Goal: Task Accomplishment & Management: Manage account settings

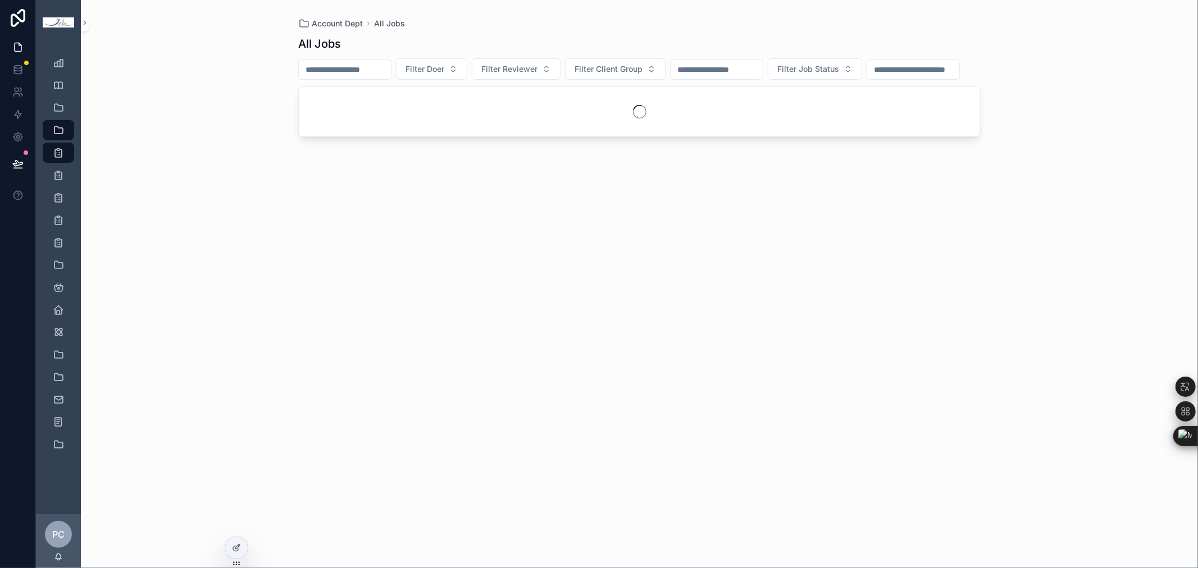
click at [362, 69] on input "scrollable content" at bounding box center [345, 70] width 92 height 16
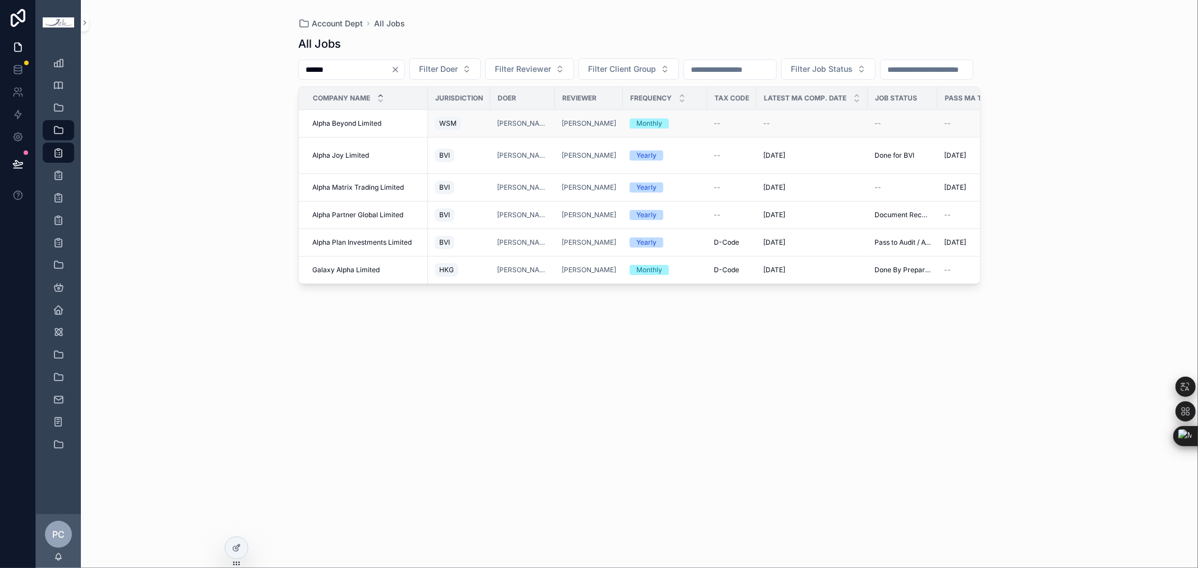
type input "*****"
click at [380, 128] on span "Alpha Beyond Limited" at bounding box center [346, 123] width 69 height 9
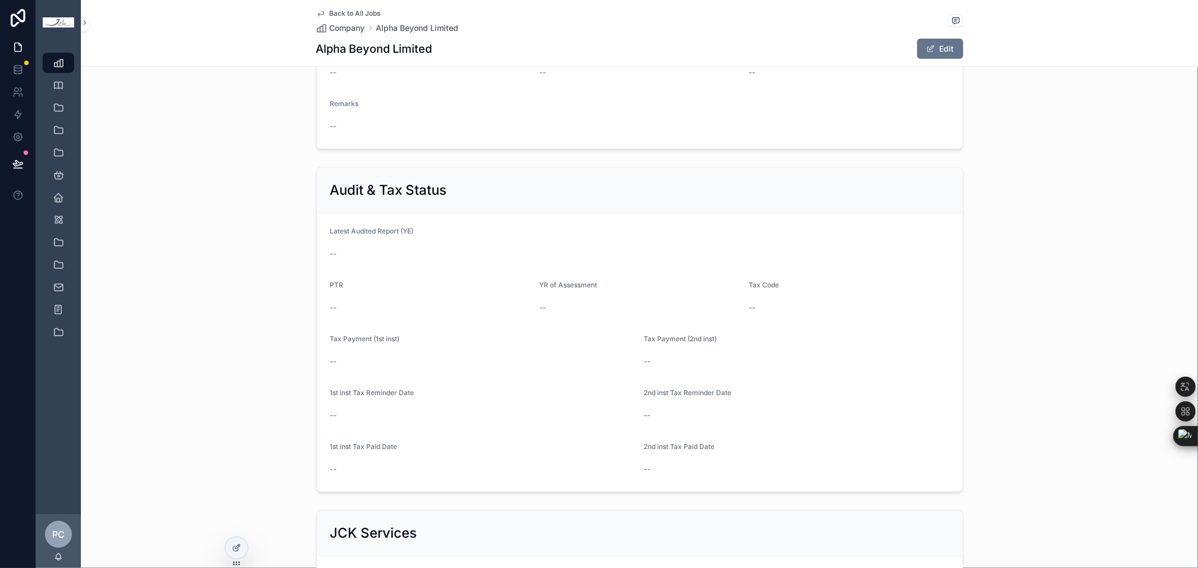
scroll to position [436, 0]
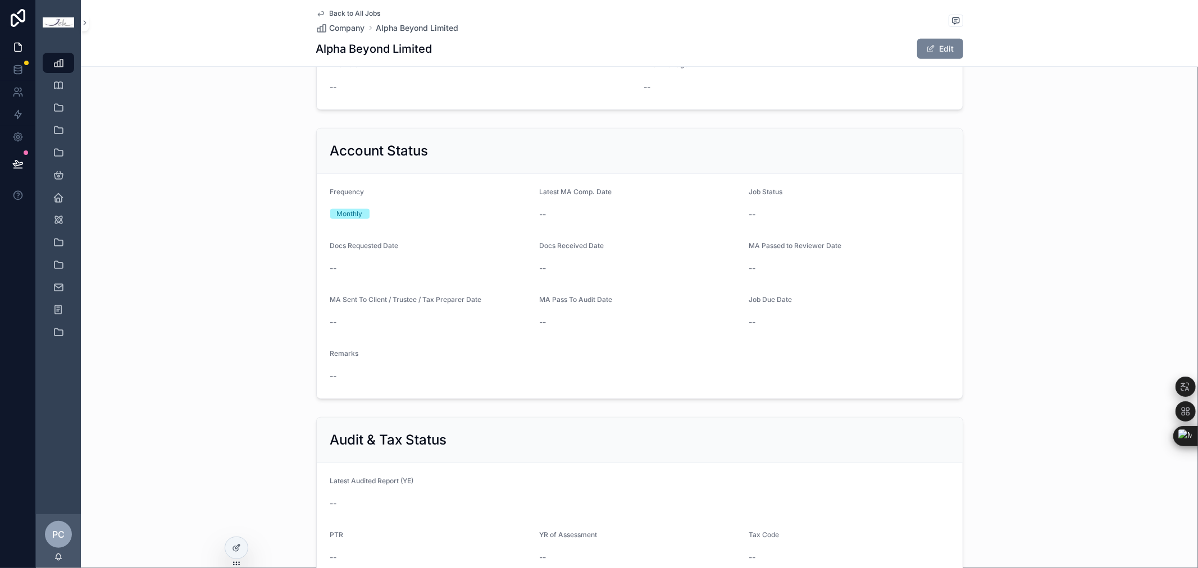
click at [928, 48] on span "scrollable content" at bounding box center [930, 48] width 9 height 9
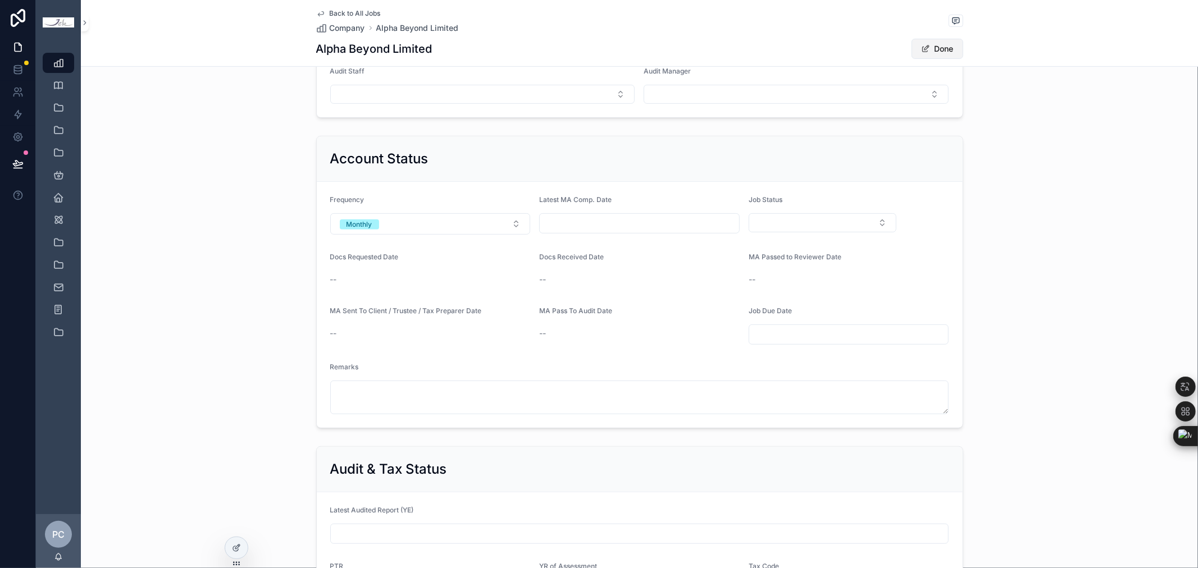
scroll to position [441, 0]
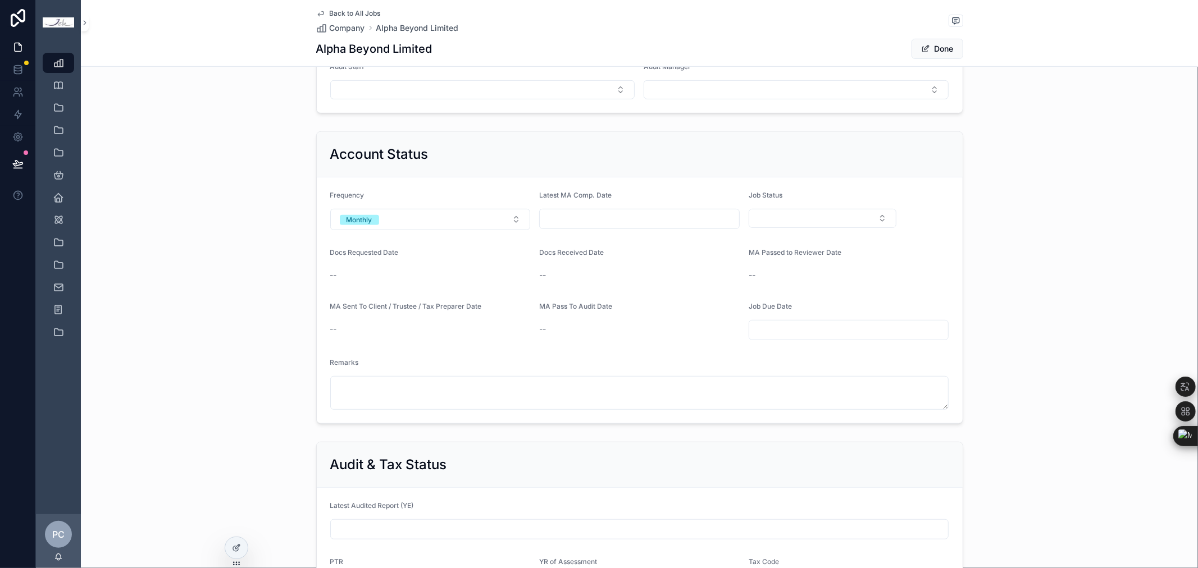
click at [645, 220] on input "scrollable content" at bounding box center [639, 219] width 199 height 16
type input "*********"
click at [855, 207] on div "Job Status" at bounding box center [823, 210] width 148 height 39
click at [854, 215] on button "Select Button" at bounding box center [823, 218] width 148 height 19
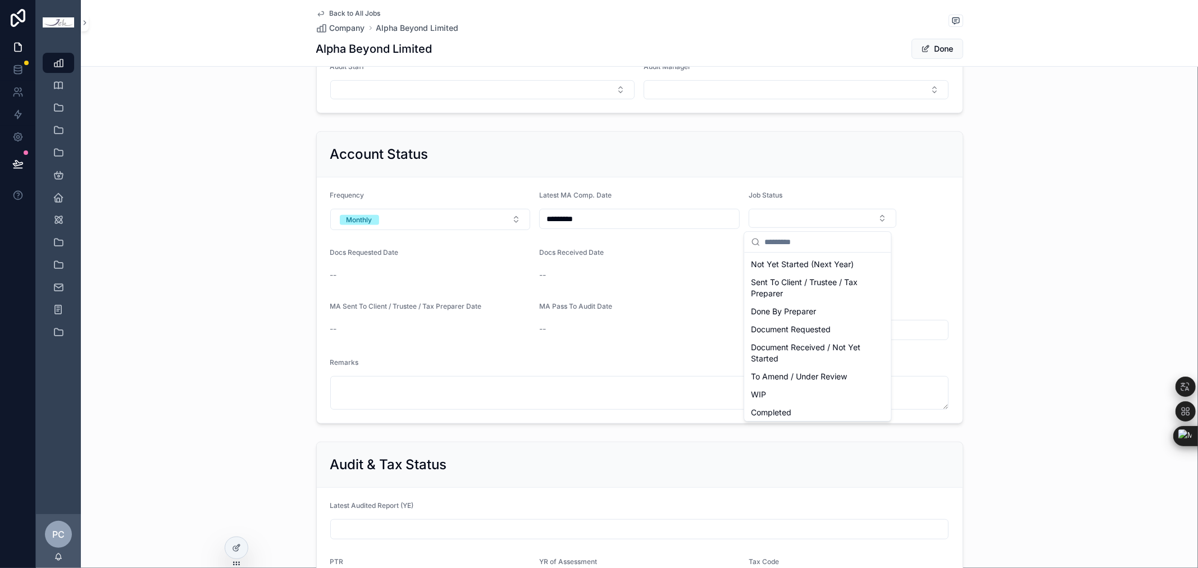
scroll to position [0, 0]
click at [848, 302] on span "Sent To Client / Trustee / Tax Preparer" at bounding box center [811, 305] width 120 height 22
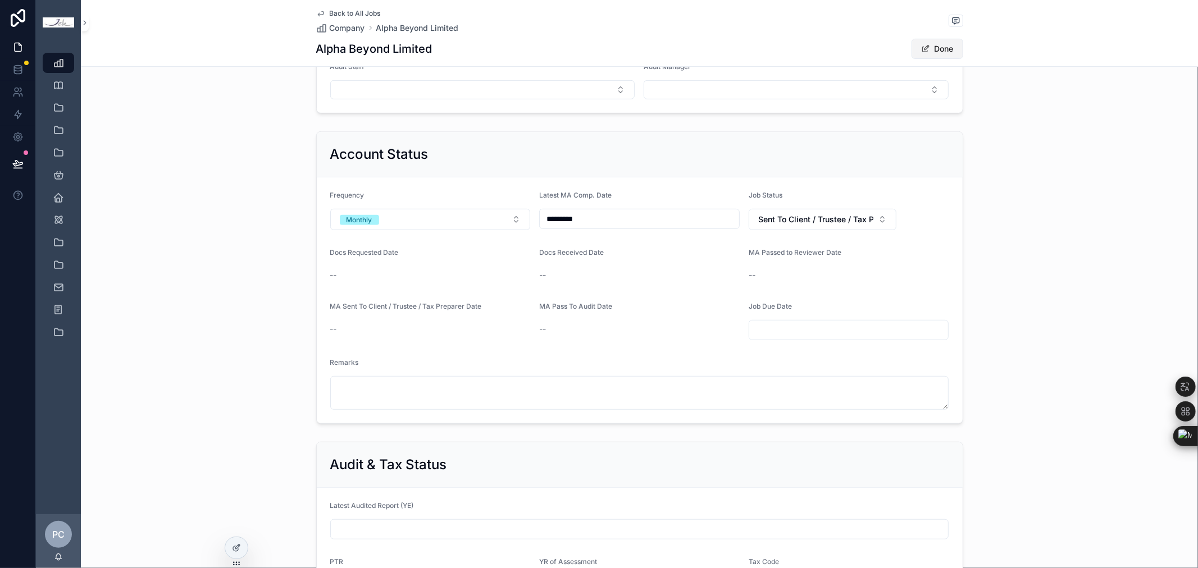
click at [929, 52] on button "Done" at bounding box center [938, 49] width 52 height 20
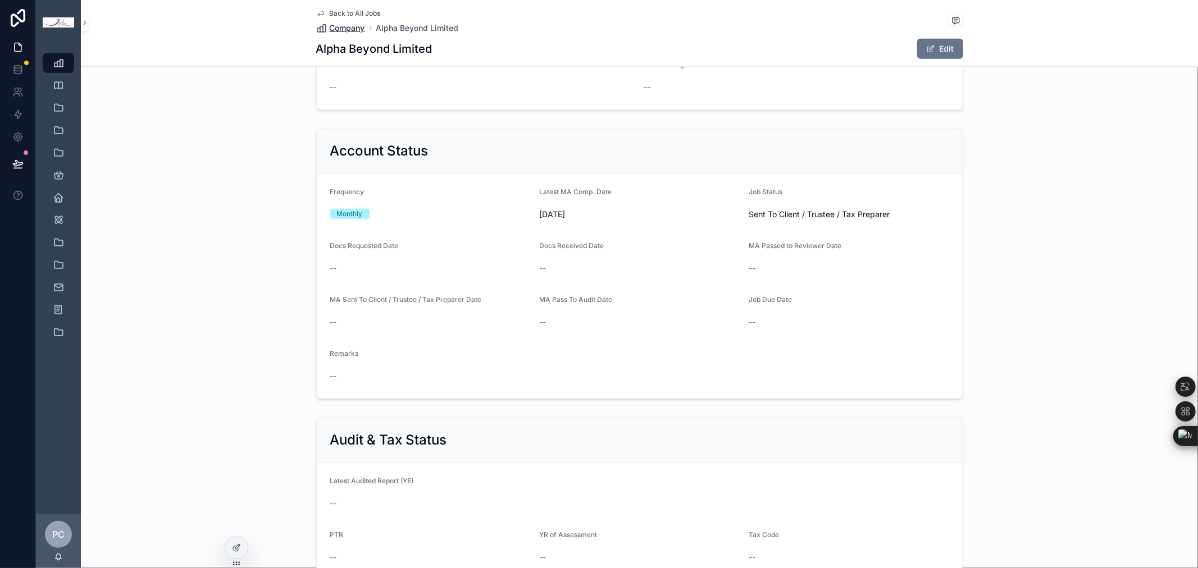
click at [347, 28] on span "Company" at bounding box center [347, 27] width 35 height 11
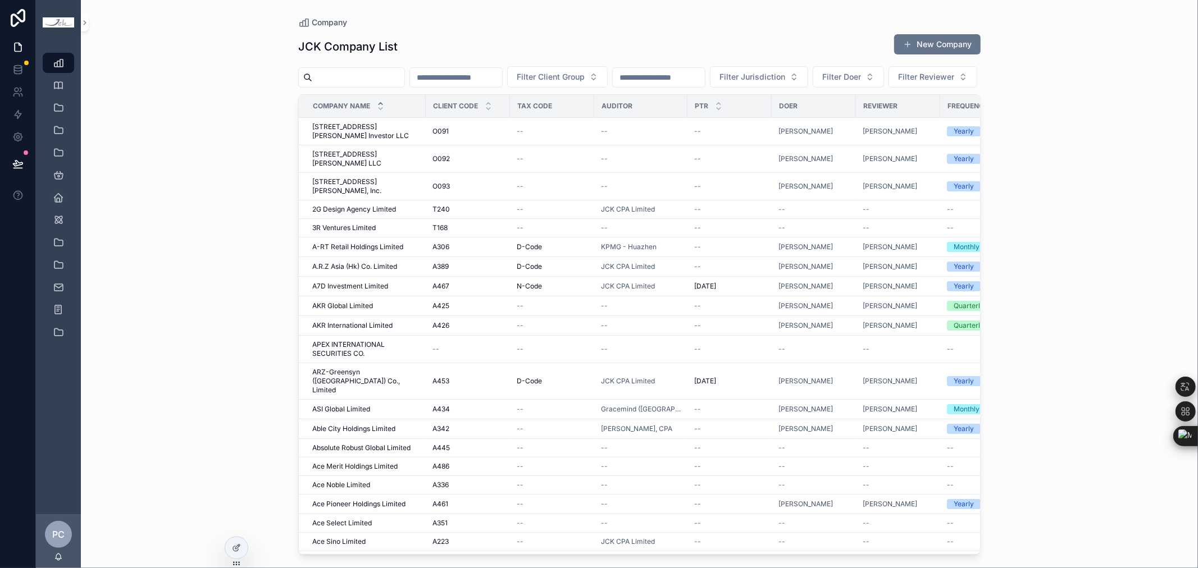
click at [502, 81] on input "scrollable content" at bounding box center [456, 78] width 92 height 16
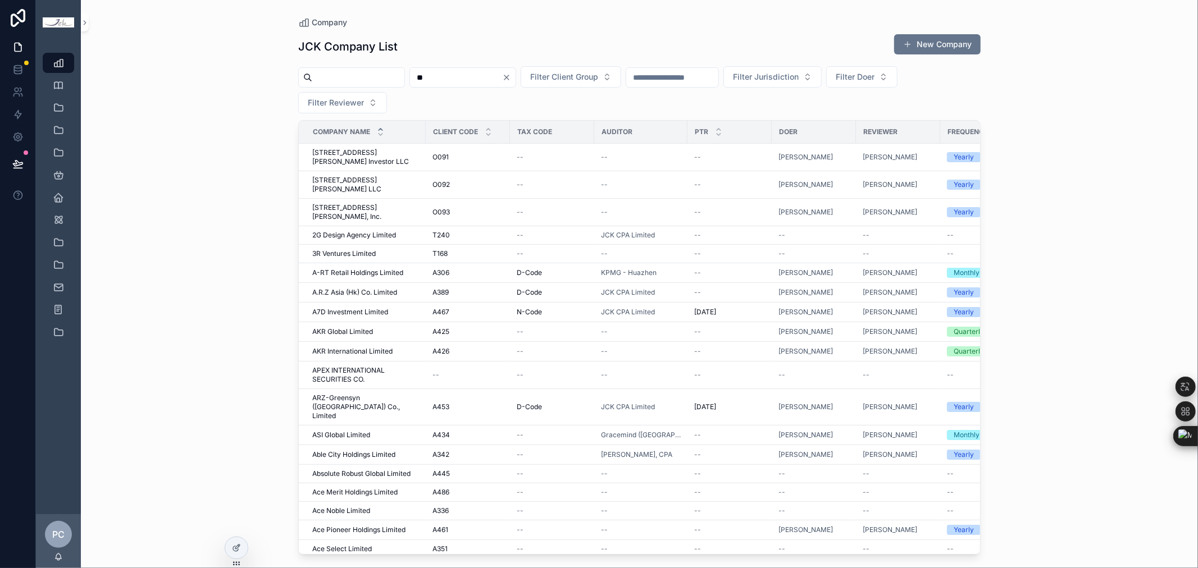
type input "*"
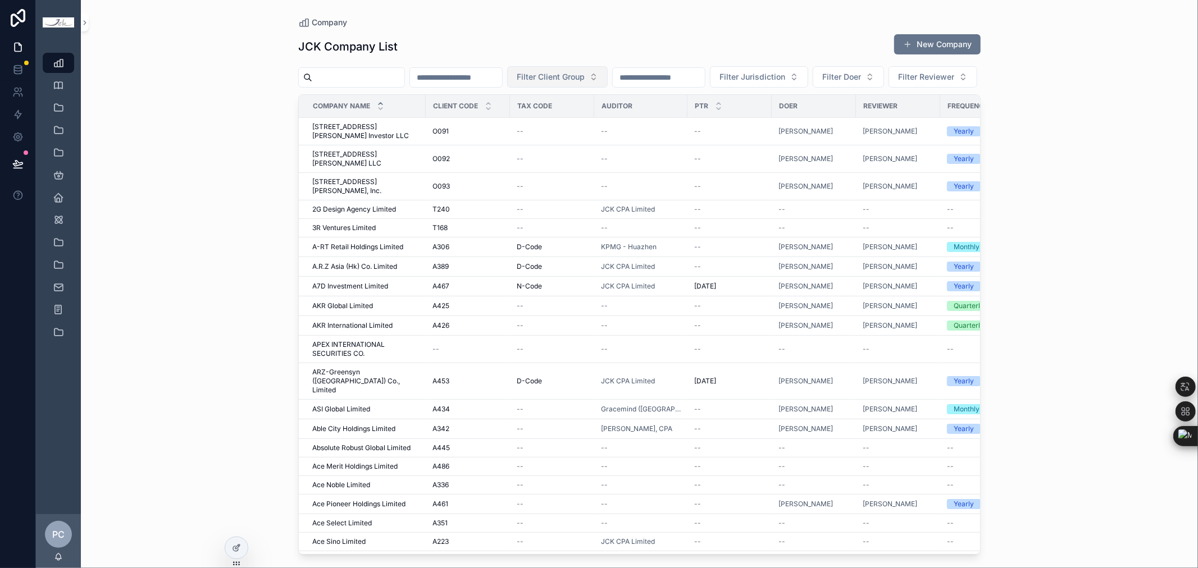
click at [585, 74] on span "Filter Client Group" at bounding box center [551, 76] width 68 height 11
type input "*"
type input "*****"
click at [560, 122] on span "ECHAN" at bounding box center [561, 122] width 28 height 11
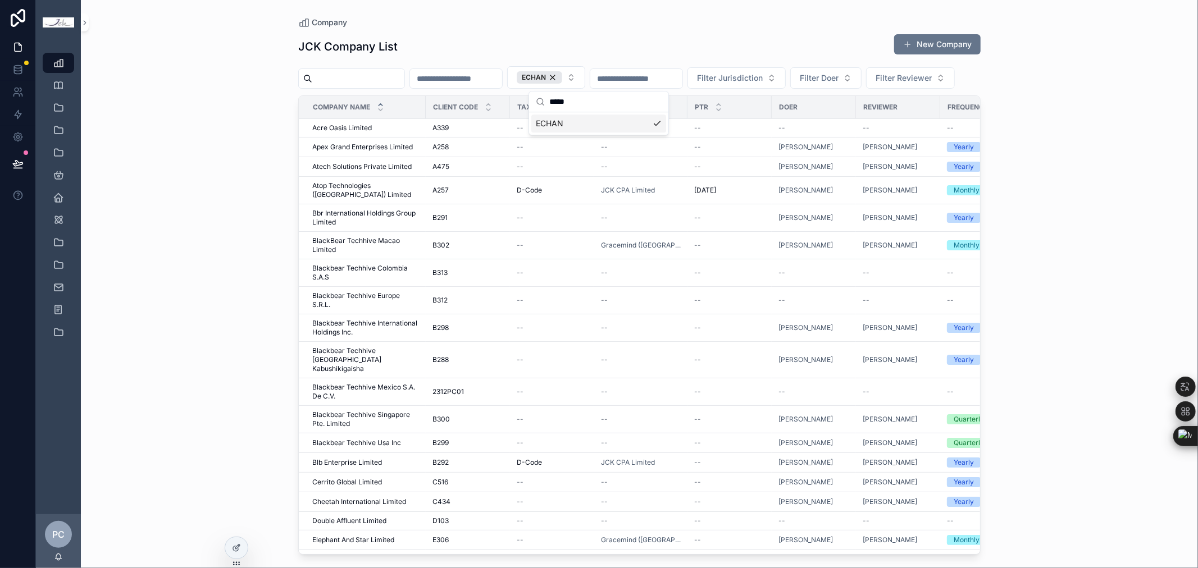
click at [1129, 221] on div "Company JCK Company List New Company ECHAN Filter Jurisdiction Filter Doer Filt…" at bounding box center [639, 284] width 1117 height 568
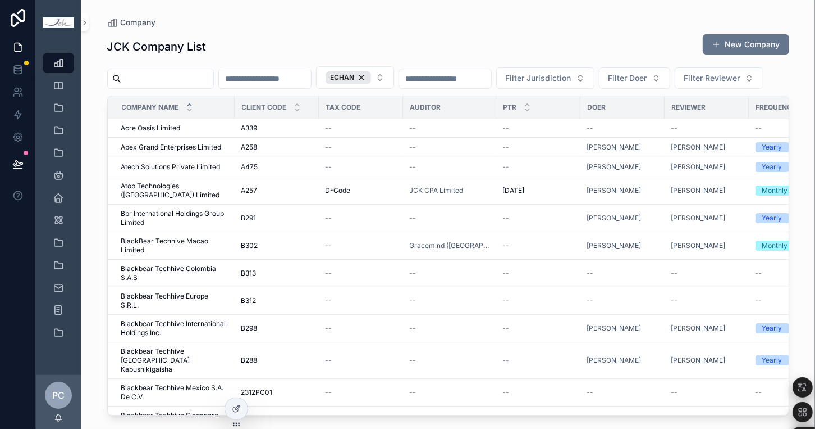
click at [311, 76] on input "scrollable content" at bounding box center [265, 79] width 92 height 16
click at [407, 36] on div "JCK Company List New Company" at bounding box center [448, 47] width 682 height 26
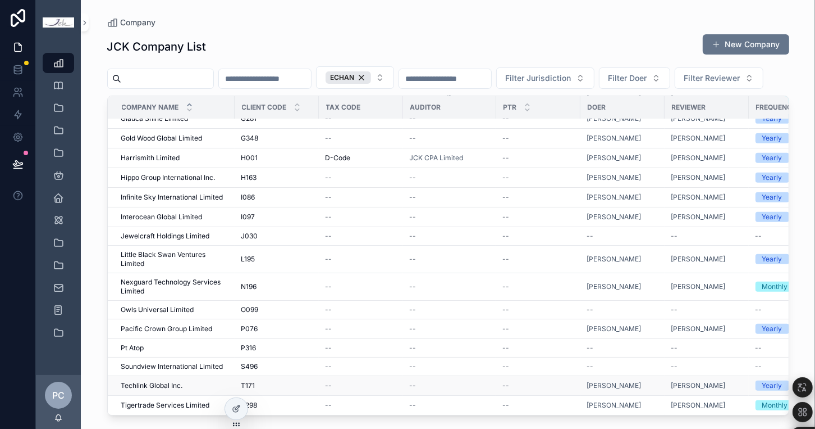
scroll to position [469, 0]
click at [472, 38] on div "JCK Company List New Company" at bounding box center [448, 47] width 682 height 26
click at [206, 277] on span "Nexguard Technology Services Limited" at bounding box center [174, 286] width 107 height 18
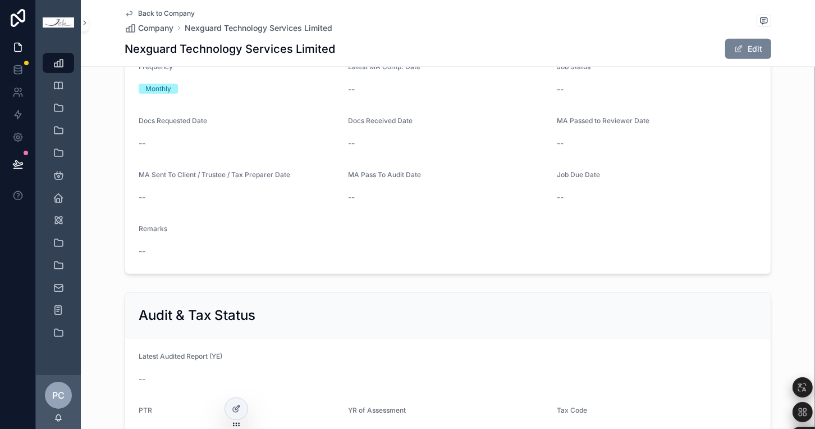
click at [749, 49] on button "Edit" at bounding box center [749, 49] width 46 height 20
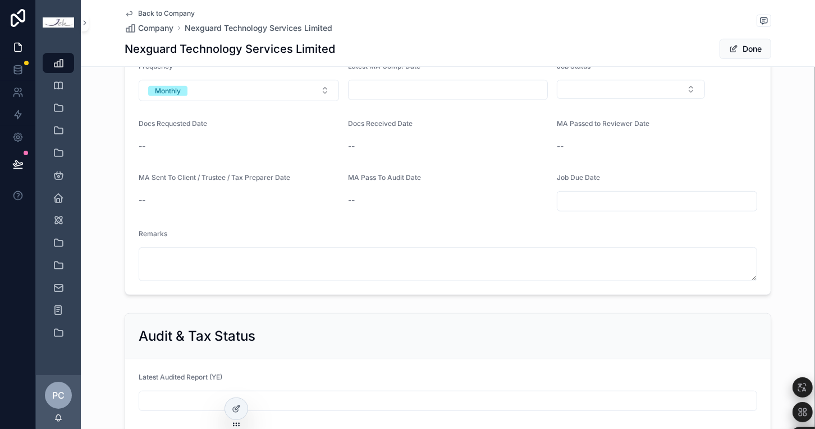
click at [459, 96] on input "scrollable content" at bounding box center [448, 90] width 199 height 16
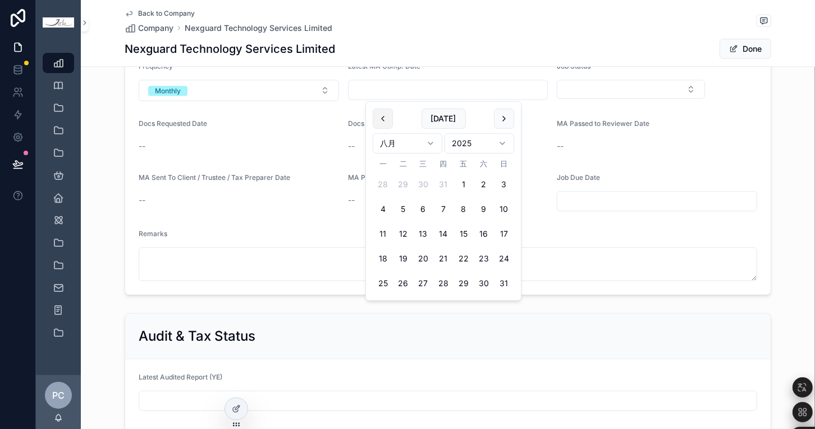
click at [386, 115] on button "scrollable content" at bounding box center [383, 118] width 20 height 20
click at [440, 281] on button "31" at bounding box center [444, 283] width 20 height 20
type input "*********"
click at [627, 86] on button "Select Button" at bounding box center [631, 89] width 148 height 19
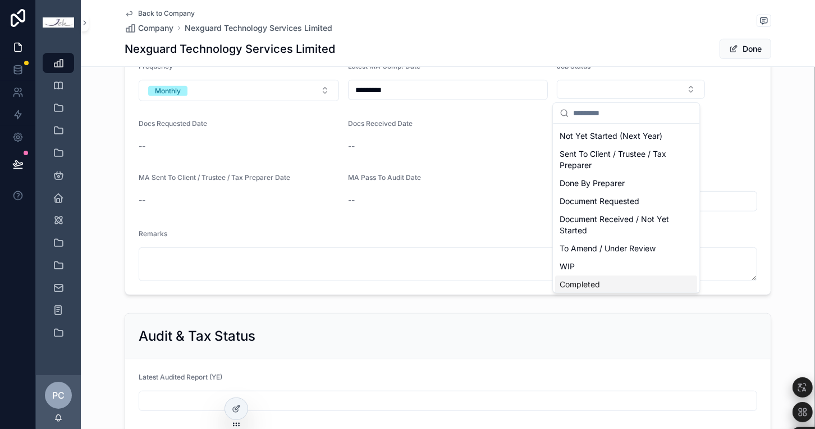
scroll to position [0, 0]
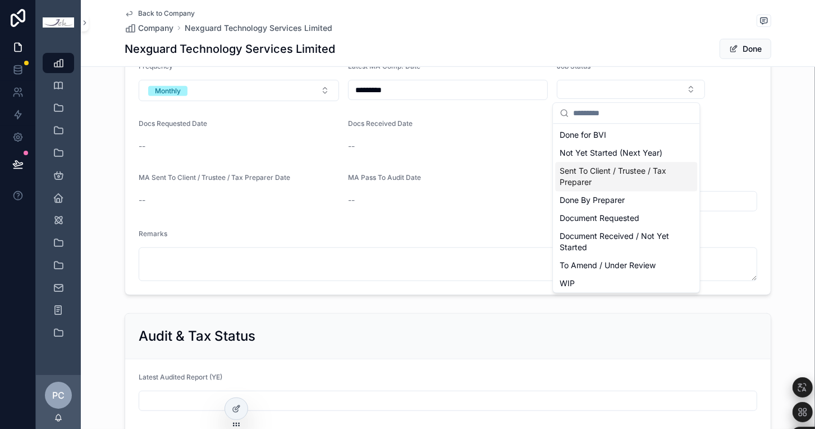
click at [626, 170] on span "Sent To Client / Trustee / Tax Preparer" at bounding box center [620, 176] width 120 height 22
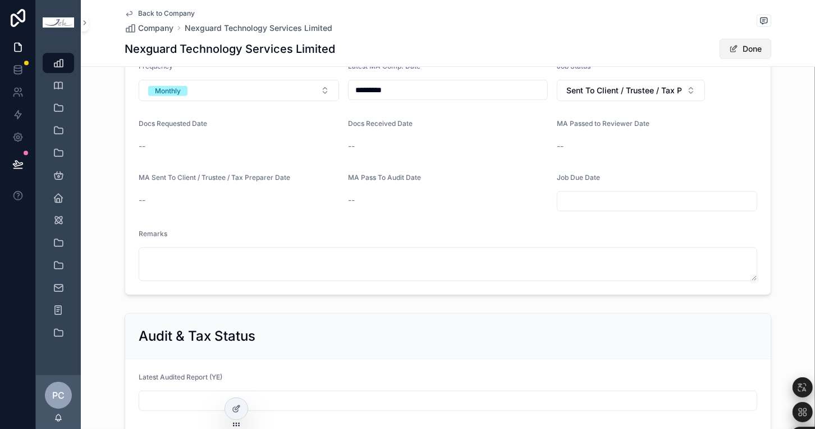
click at [749, 49] on button "Done" at bounding box center [746, 49] width 52 height 20
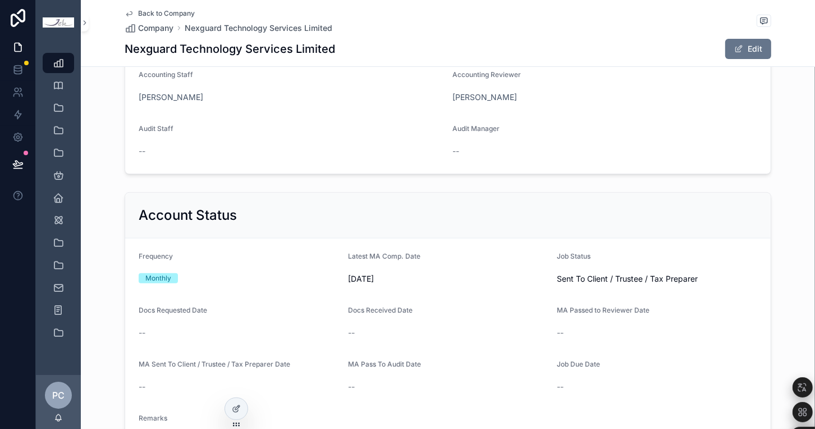
scroll to position [312, 0]
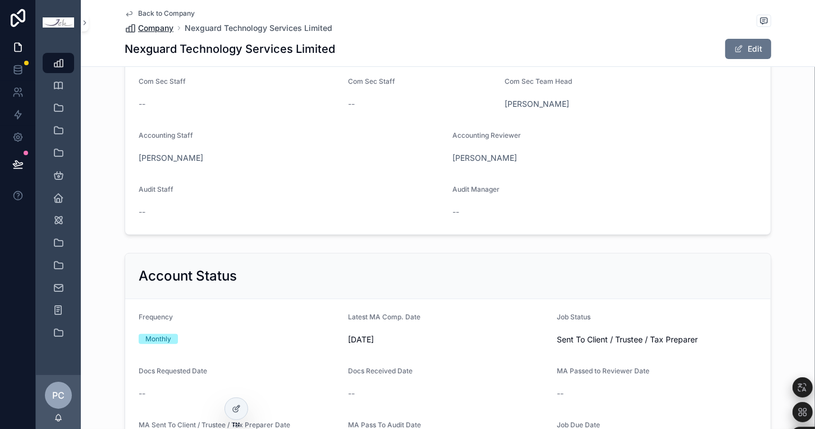
click at [156, 27] on span "Company" at bounding box center [155, 27] width 35 height 11
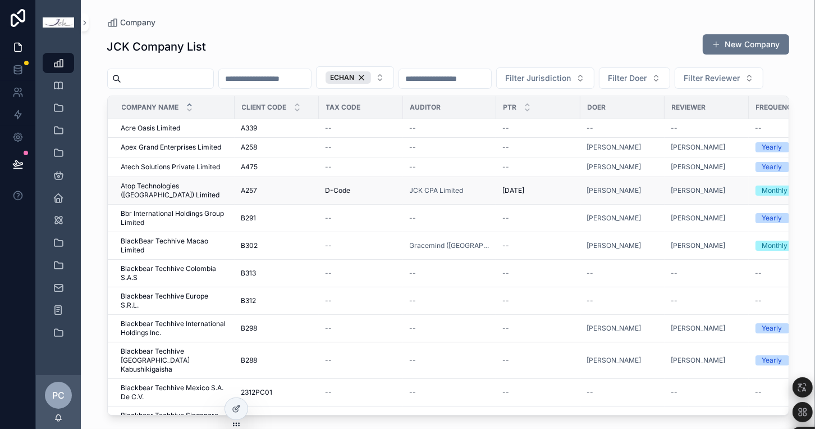
click at [191, 199] on span "Atop Technologies ([GEOGRAPHIC_DATA]) Limited" at bounding box center [174, 190] width 107 height 18
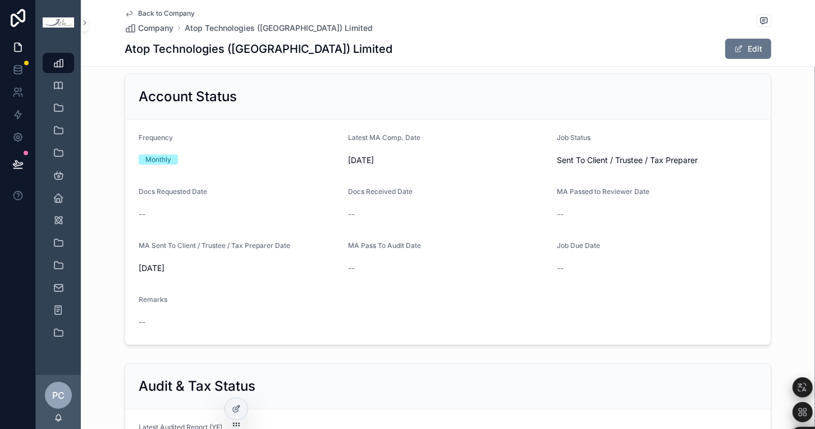
scroll to position [436, 0]
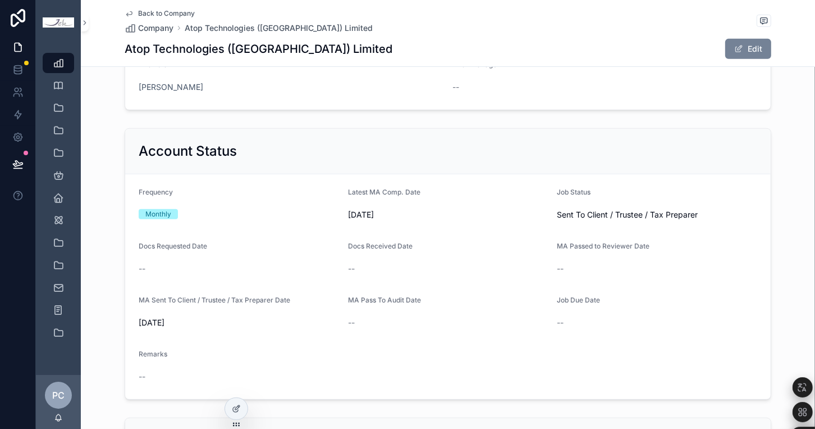
click at [739, 49] on button "Edit" at bounding box center [749, 49] width 46 height 20
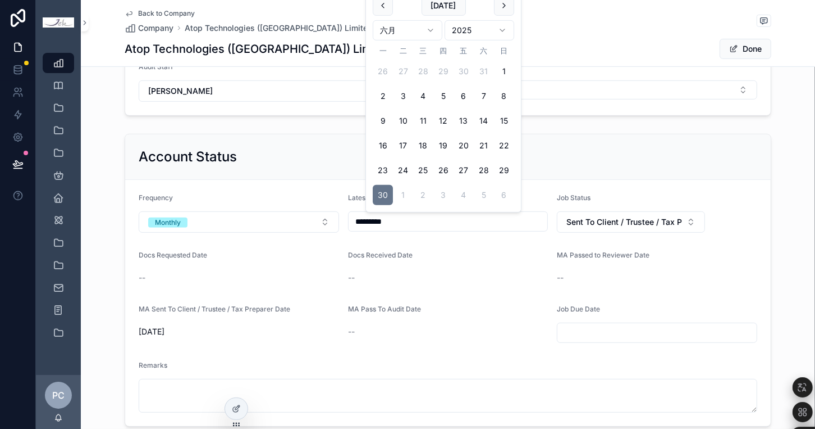
click at [530, 221] on input "*********" at bounding box center [448, 221] width 199 height 16
click at [504, 10] on button "scrollable content" at bounding box center [504, 6] width 20 height 20
click at [448, 197] on button "31" at bounding box center [444, 194] width 20 height 20
type input "*********"
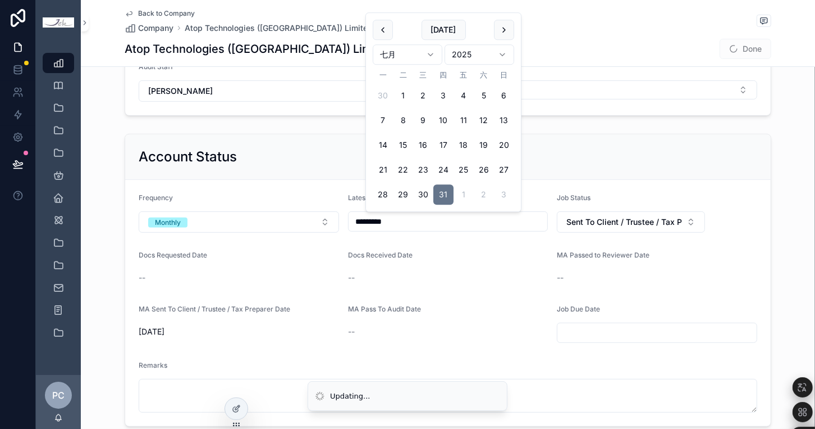
click at [753, 52] on span "Done" at bounding box center [746, 49] width 52 height 20
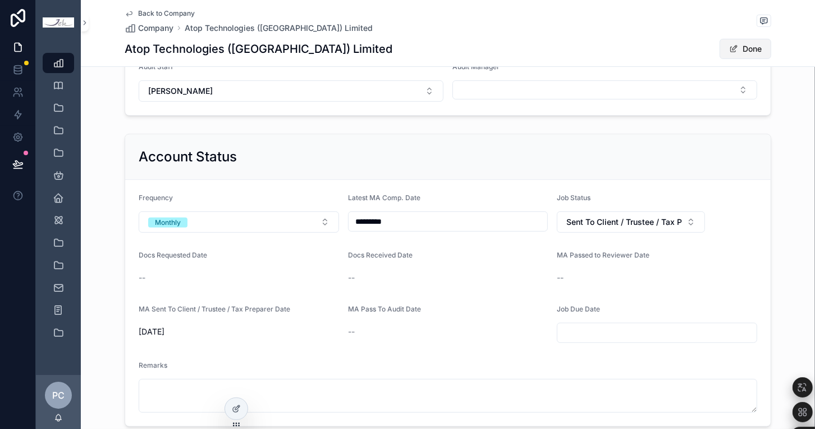
click at [737, 51] on button "Done" at bounding box center [746, 49] width 52 height 20
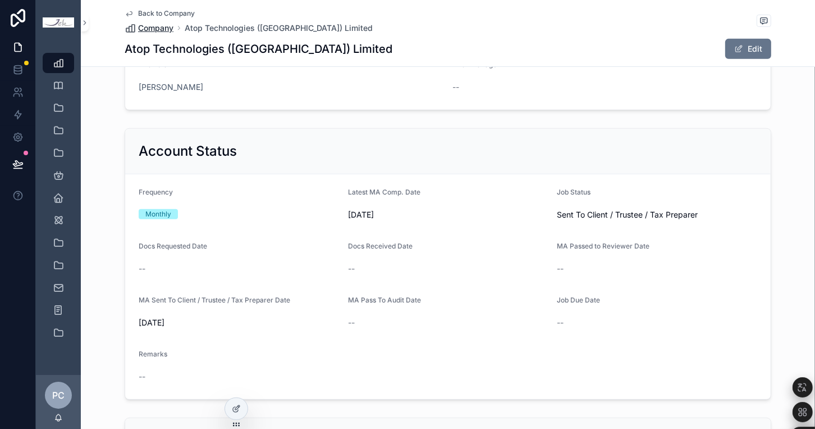
click at [163, 29] on span "Company" at bounding box center [155, 27] width 35 height 11
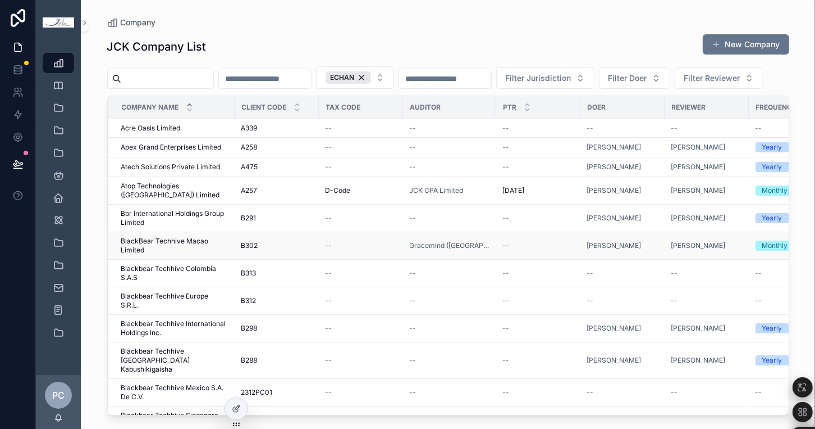
click at [198, 254] on span "BlackBear Techhive Macao Limited" at bounding box center [174, 245] width 107 height 18
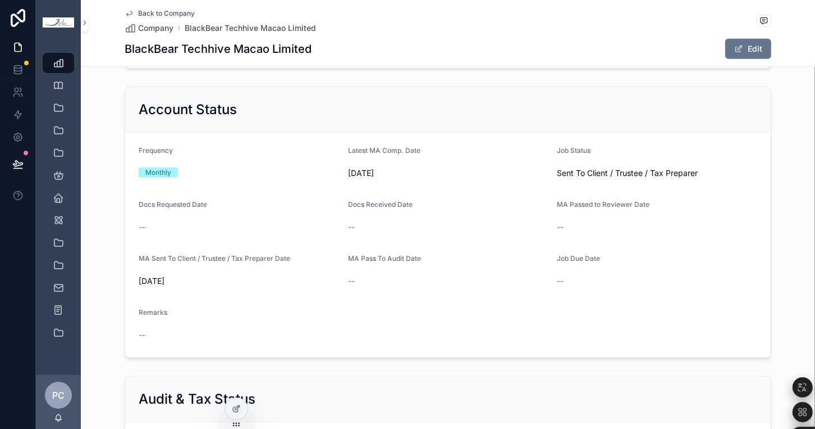
scroll to position [499, 0]
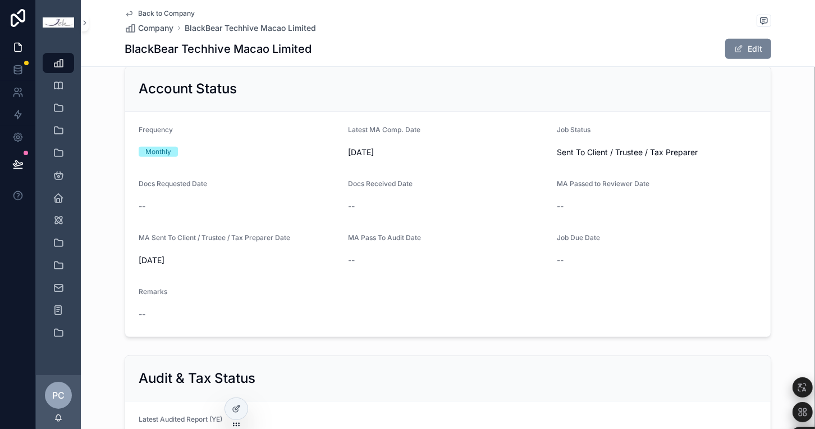
click at [755, 52] on button "Edit" at bounding box center [749, 49] width 46 height 20
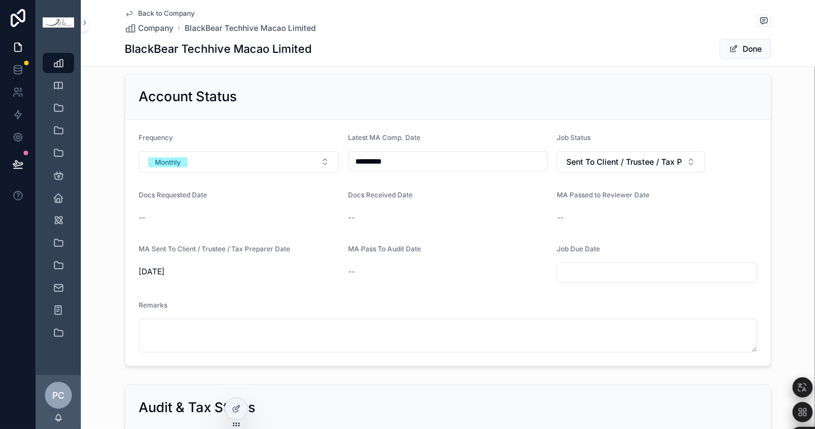
scroll to position [507, 0]
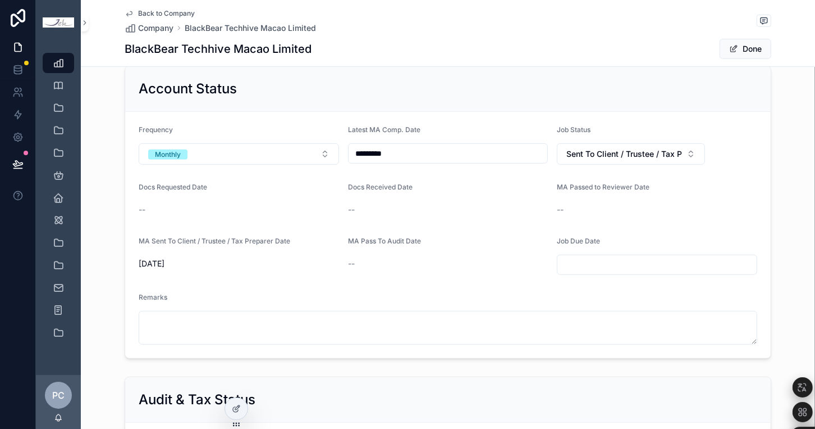
click at [467, 152] on input "*********" at bounding box center [448, 153] width 199 height 16
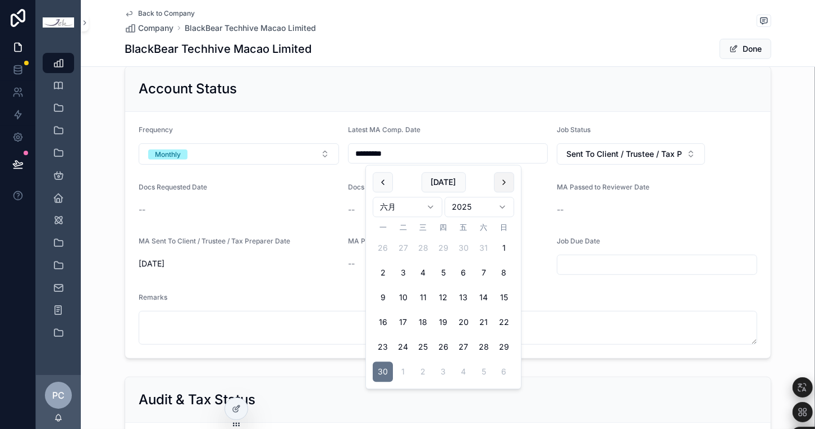
click at [500, 184] on button "scrollable content" at bounding box center [504, 182] width 20 height 20
click at [441, 347] on button "31" at bounding box center [444, 347] width 20 height 20
type input "*********"
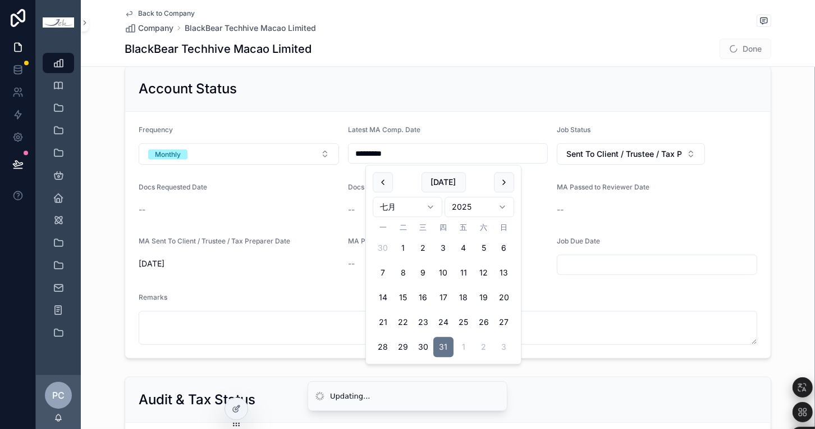
click at [744, 52] on span "Done" at bounding box center [746, 49] width 52 height 20
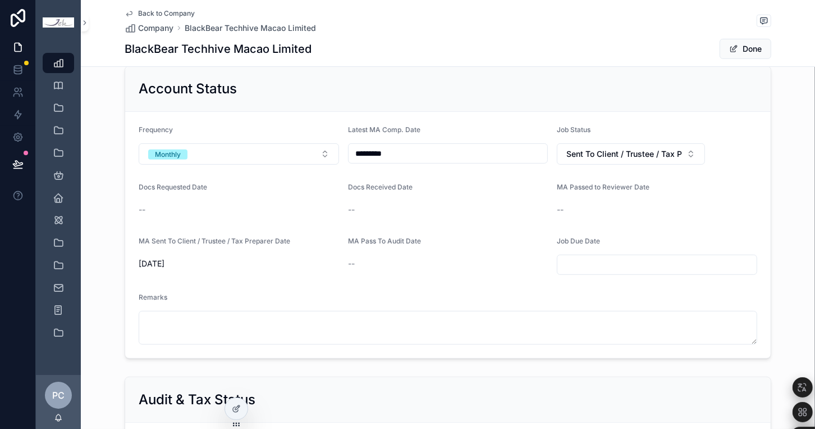
click at [744, 52] on button "Done" at bounding box center [746, 49] width 52 height 20
